Goal: Check status: Check status

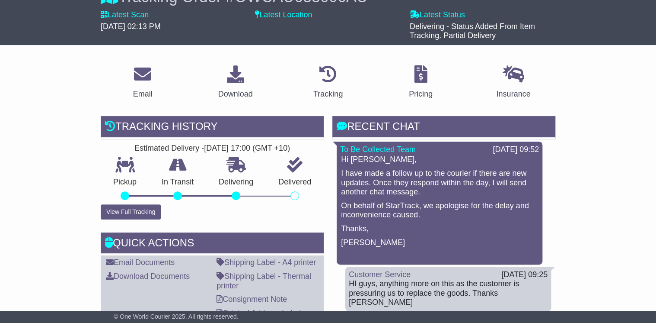
scroll to position [104, 0]
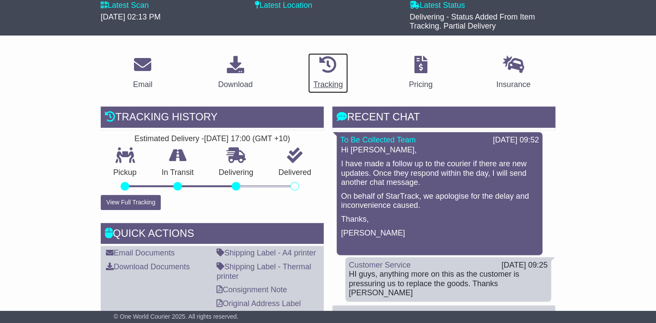
click at [325, 72] on icon at bounding box center [328, 64] width 17 height 17
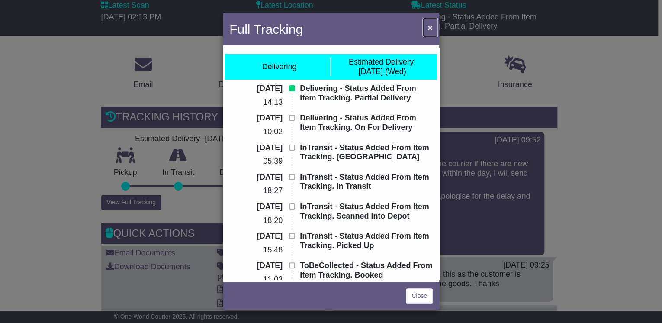
click at [427, 29] on span "×" at bounding box center [429, 27] width 5 height 10
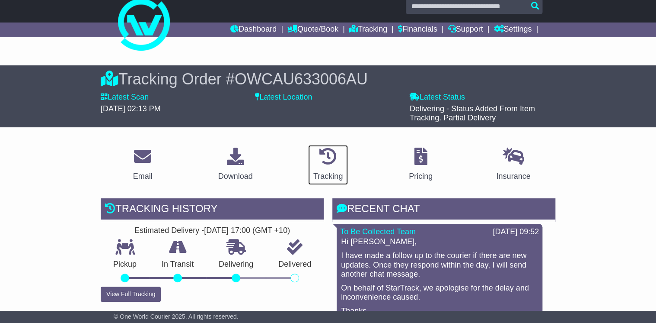
scroll to position [0, 0]
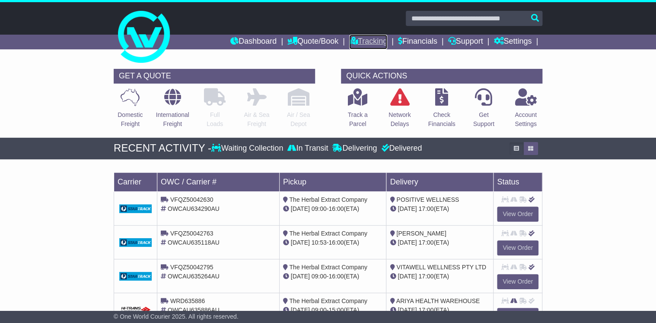
click at [361, 42] on link "Tracking" at bounding box center [368, 42] width 38 height 15
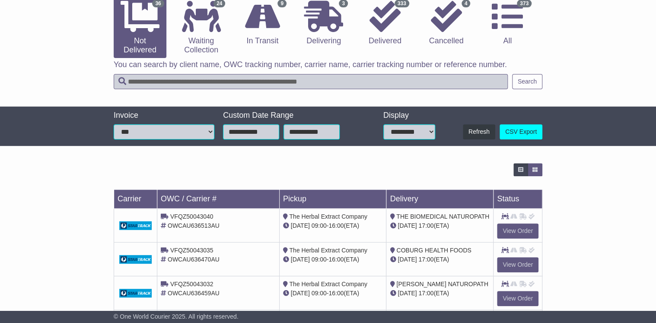
scroll to position [69, 0]
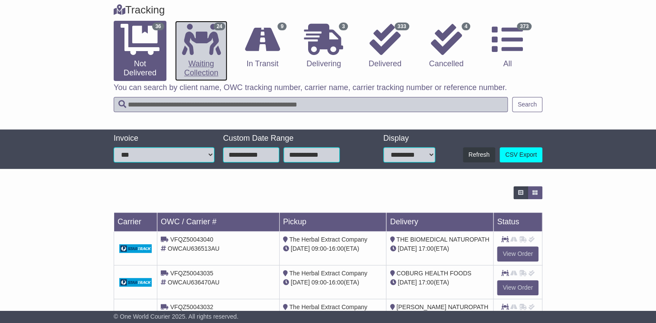
click at [213, 66] on link "24 Waiting Collection" at bounding box center [201, 51] width 53 height 60
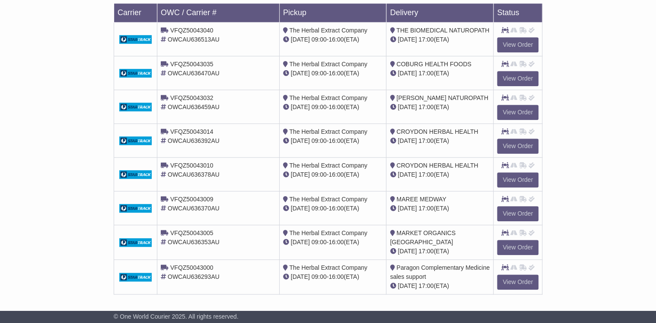
scroll to position [317, 0]
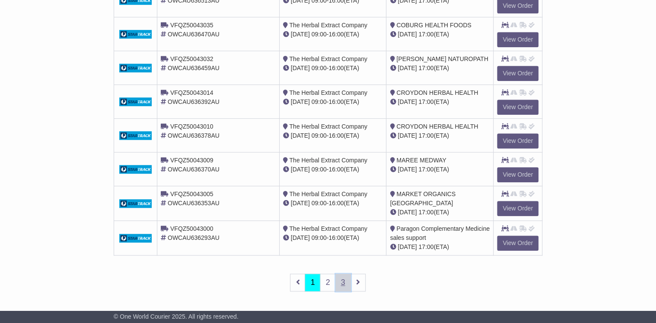
click at [342, 282] on link "3" at bounding box center [344, 282] width 16 height 18
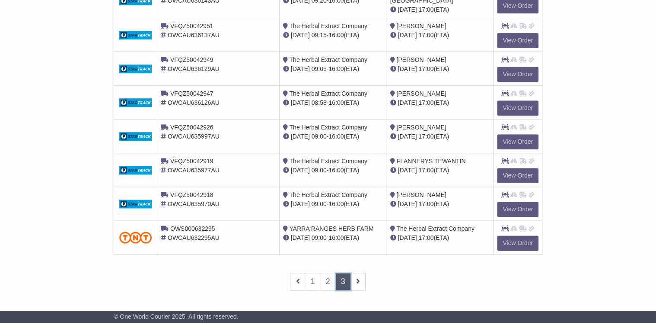
scroll to position [314, 0]
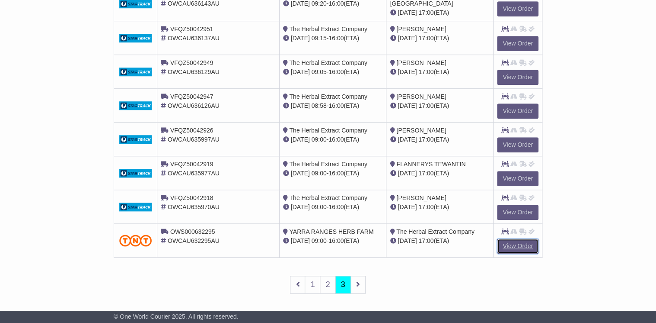
click at [519, 246] on link "View Order" at bounding box center [518, 245] width 42 height 15
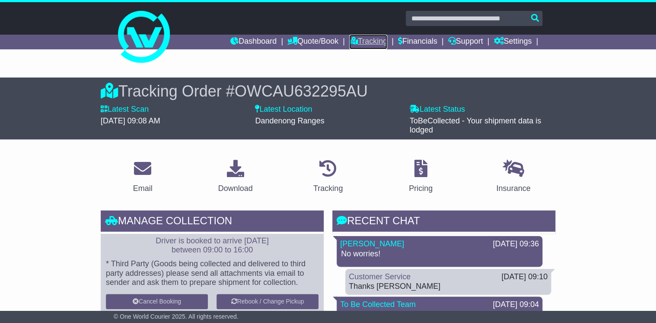
click at [355, 42] on link "Tracking" at bounding box center [368, 42] width 38 height 15
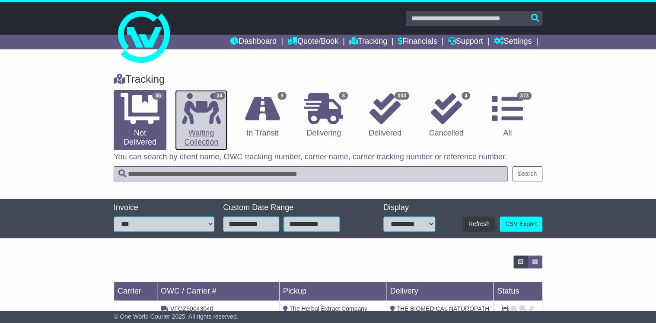
click at [212, 118] on icon at bounding box center [201, 108] width 39 height 31
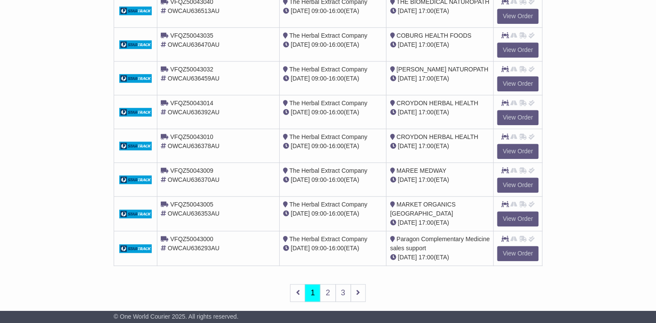
scroll to position [311, 0]
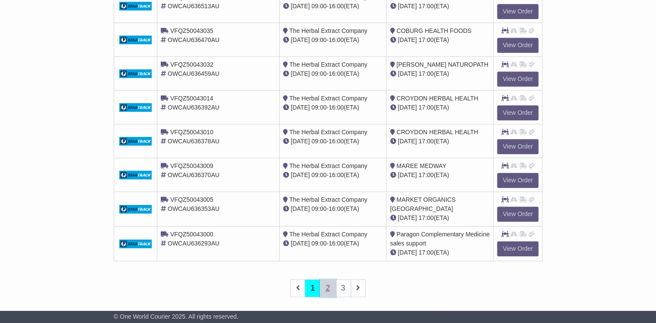
click at [328, 286] on link "2" at bounding box center [328, 288] width 16 height 18
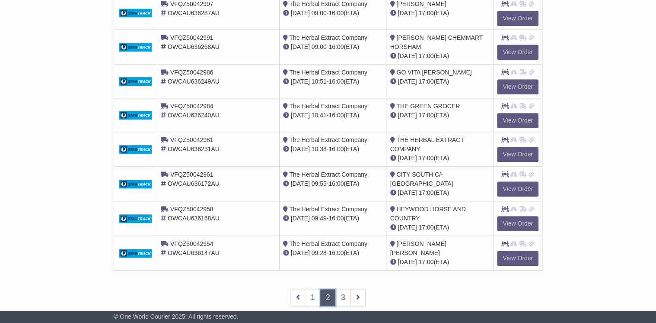
scroll to position [315, 0]
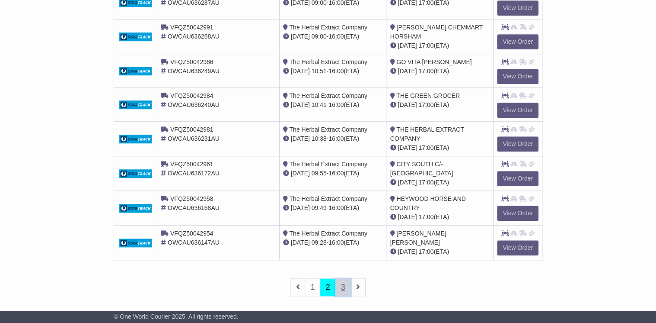
click at [343, 285] on link "3" at bounding box center [344, 287] width 16 height 18
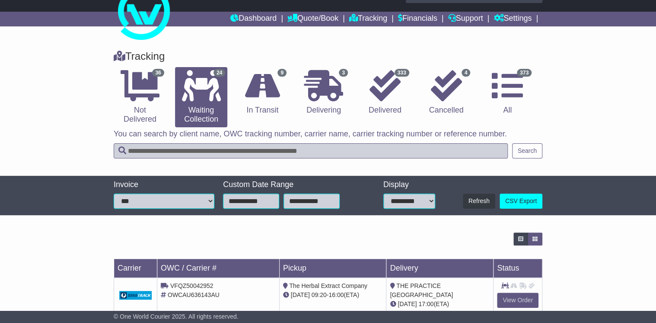
scroll to position [0, 0]
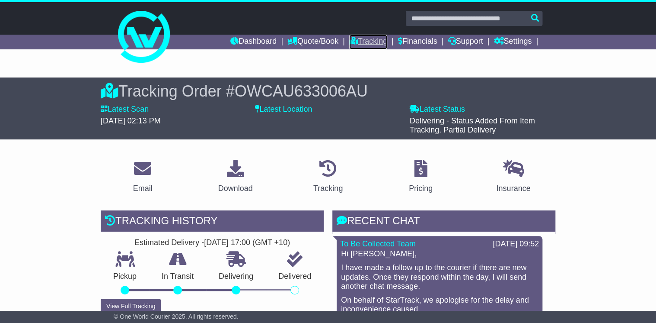
click at [372, 38] on link "Tracking" at bounding box center [368, 42] width 38 height 15
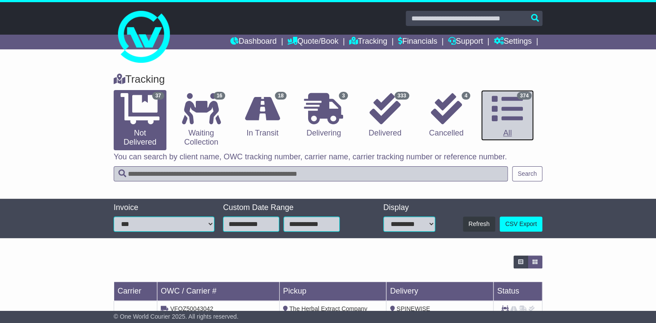
drag, startPoint x: 506, startPoint y: 101, endPoint x: 299, endPoint y: 44, distance: 214.8
click at [506, 101] on icon at bounding box center [507, 108] width 31 height 31
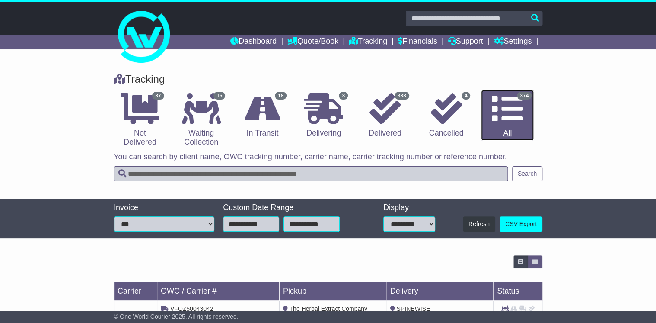
click at [509, 118] on icon at bounding box center [507, 108] width 31 height 31
click at [154, 171] on input "text" at bounding box center [311, 173] width 394 height 15
paste input "*********"
click at [142, 173] on input "*********" at bounding box center [311, 173] width 394 height 15
type input "*********"
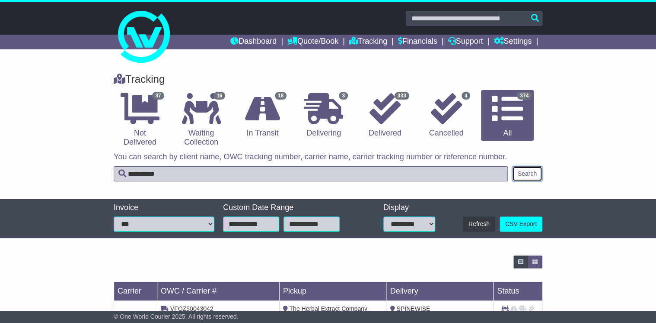
click at [529, 175] on button "Search" at bounding box center [527, 173] width 30 height 15
click at [522, 88] on div "Tracking 1 Not Delivered 0 Waiting Collection 1 In Transit" at bounding box center [328, 109] width 438 height 81
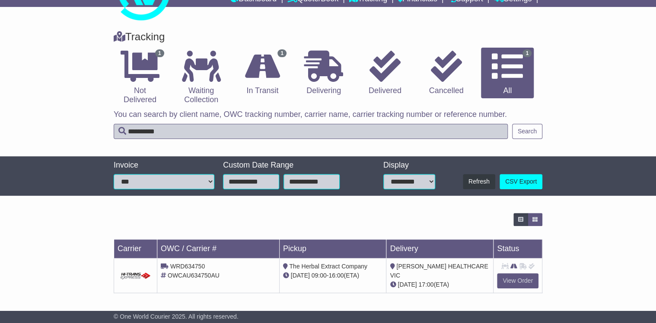
scroll to position [43, 0]
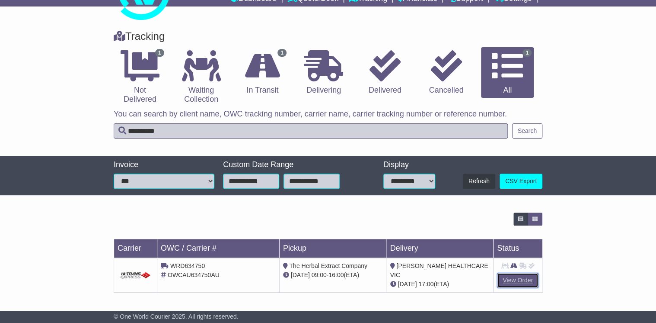
click at [511, 281] on link "View Order" at bounding box center [518, 279] width 42 height 15
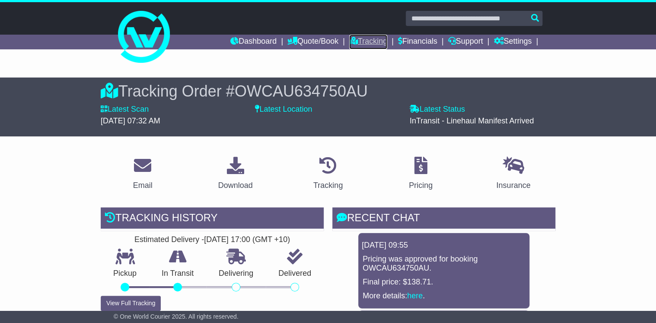
click at [356, 42] on link "Tracking" at bounding box center [368, 42] width 38 height 15
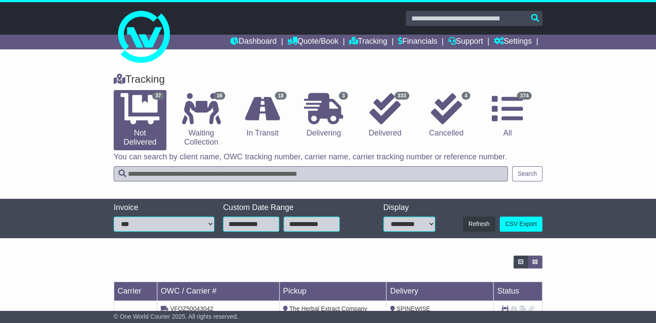
click at [156, 177] on input "text" at bounding box center [311, 173] width 394 height 15
paste input "*********"
click at [140, 173] on input "*********" at bounding box center [311, 173] width 394 height 15
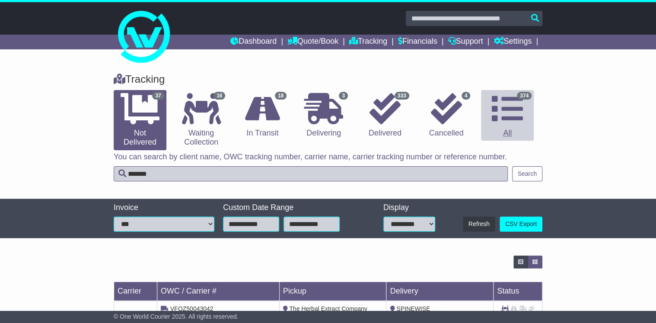
type input "*******"
click at [502, 110] on icon at bounding box center [507, 108] width 31 height 31
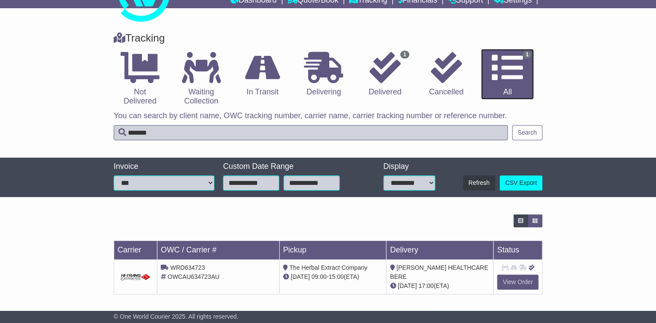
scroll to position [43, 0]
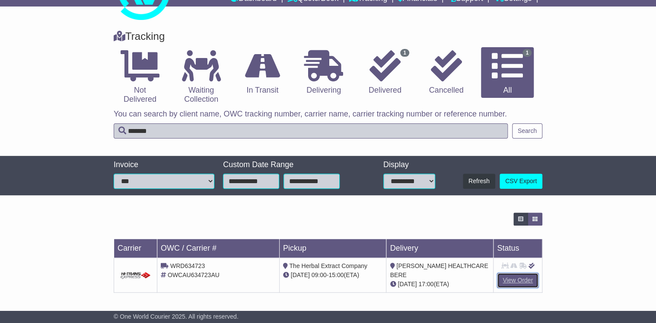
click at [517, 282] on link "View Order" at bounding box center [518, 279] width 42 height 15
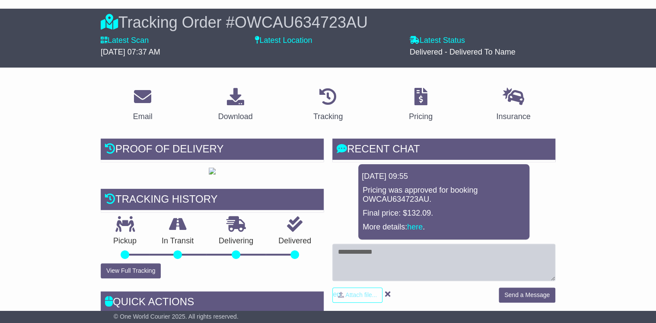
scroll to position [69, 0]
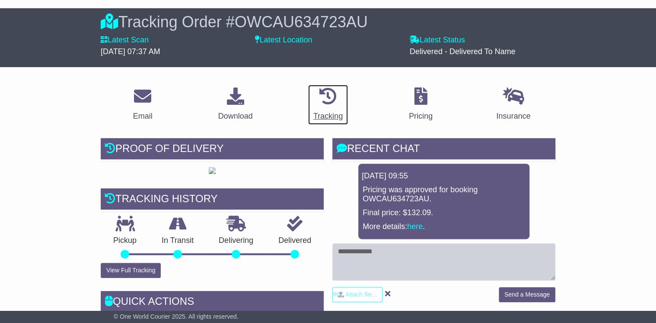
click at [333, 99] on icon at bounding box center [328, 95] width 17 height 17
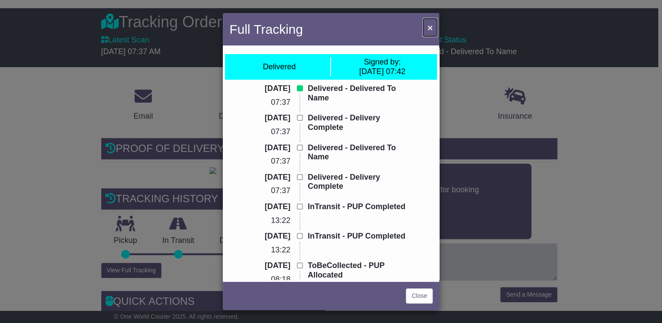
click at [426, 26] on button "×" at bounding box center [430, 28] width 14 height 18
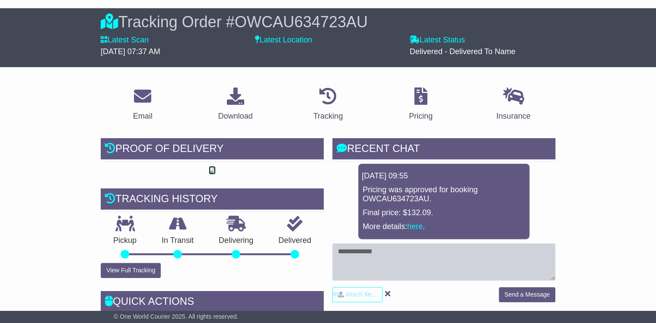
click at [216, 174] on img at bounding box center [212, 170] width 7 height 7
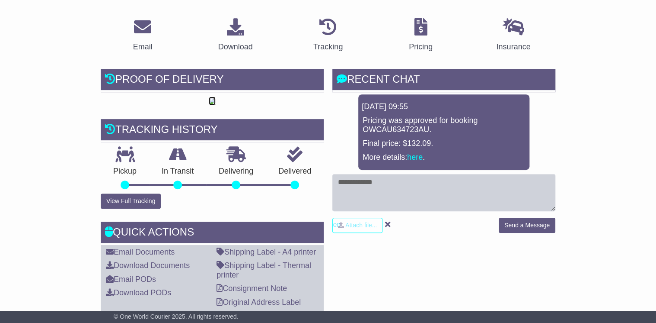
scroll to position [0, 0]
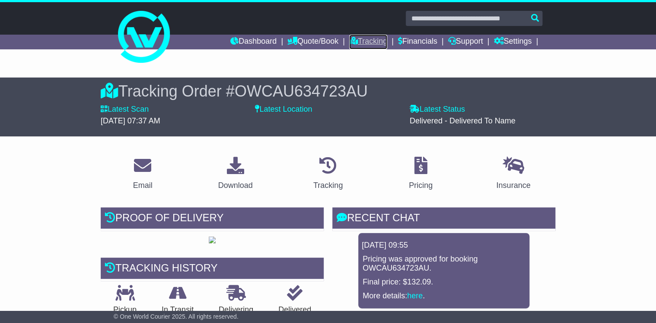
click at [369, 45] on link "Tracking" at bounding box center [368, 42] width 38 height 15
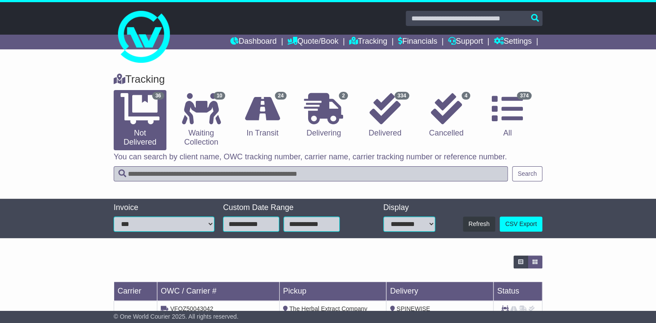
click at [149, 173] on input "text" at bounding box center [311, 173] width 394 height 15
paste input "*********"
click at [144, 174] on input "*********" at bounding box center [311, 173] width 394 height 15
type input "*******"
drag, startPoint x: 528, startPoint y: 176, endPoint x: 524, endPoint y: 152, distance: 24.9
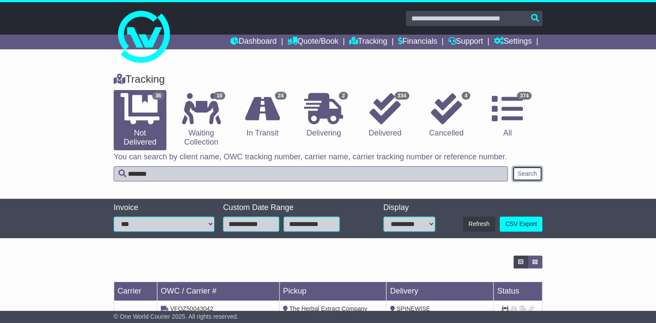
click at [528, 173] on button "Search" at bounding box center [527, 173] width 30 height 15
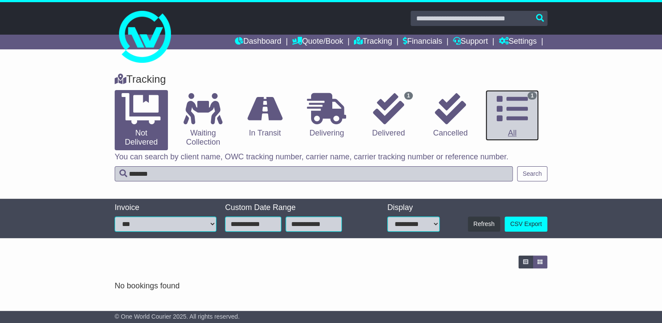
click at [519, 111] on icon at bounding box center [511, 108] width 31 height 31
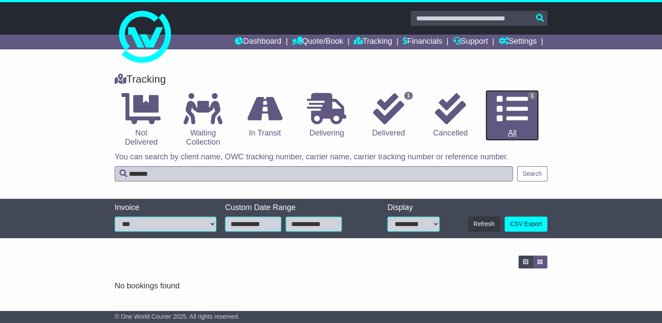
drag, startPoint x: 514, startPoint y: 118, endPoint x: 523, endPoint y: 119, distance: 9.6
click at [514, 118] on icon at bounding box center [511, 108] width 31 height 31
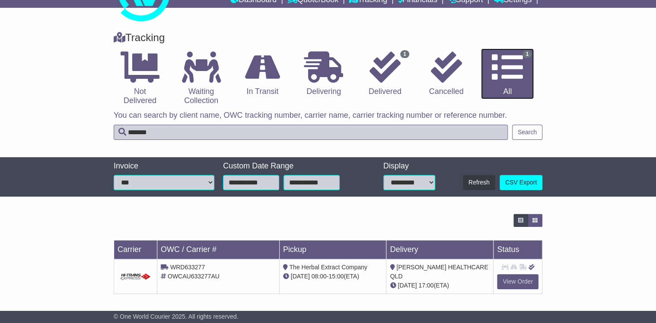
scroll to position [43, 0]
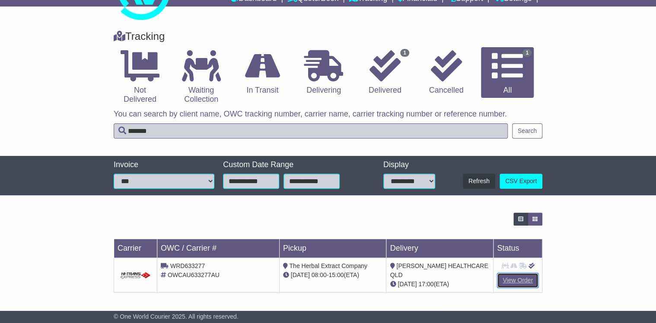
click at [520, 282] on link "View Order" at bounding box center [518, 279] width 42 height 15
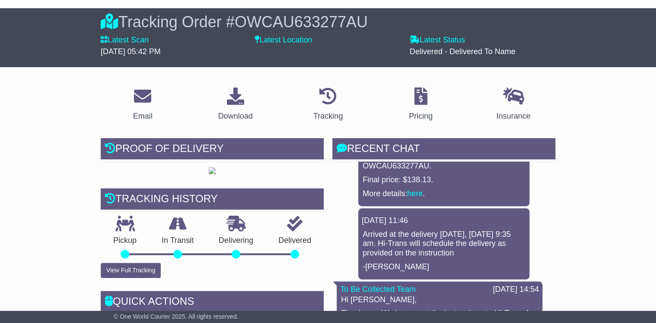
scroll to position [35, 0]
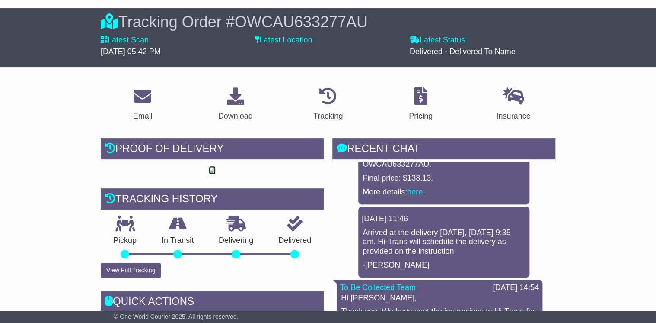
click at [216, 174] on img at bounding box center [212, 170] width 7 height 7
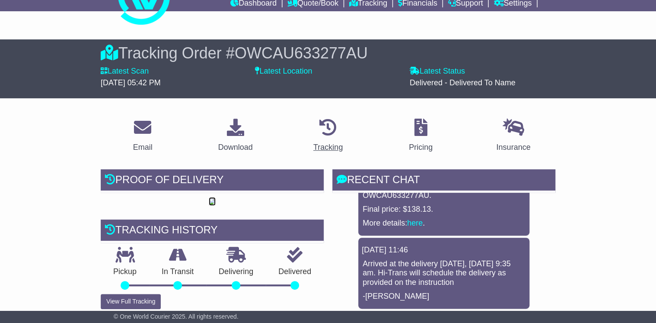
scroll to position [0, 0]
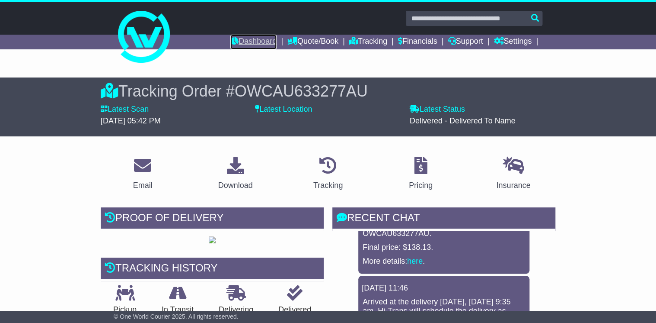
click at [257, 42] on link "Dashboard" at bounding box center [253, 42] width 46 height 15
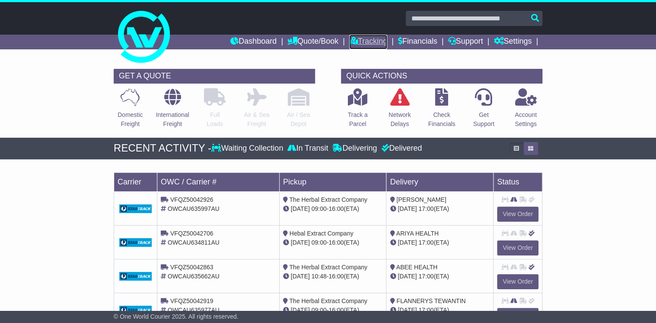
click at [368, 46] on link "Tracking" at bounding box center [368, 42] width 38 height 15
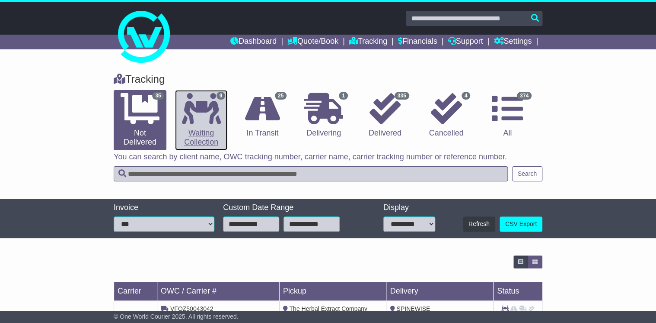
click at [205, 123] on icon at bounding box center [201, 108] width 39 height 31
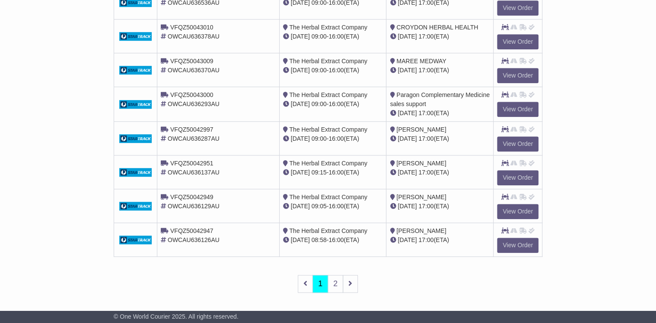
scroll to position [315, 0]
